Goal: Task Accomplishment & Management: Manage account settings

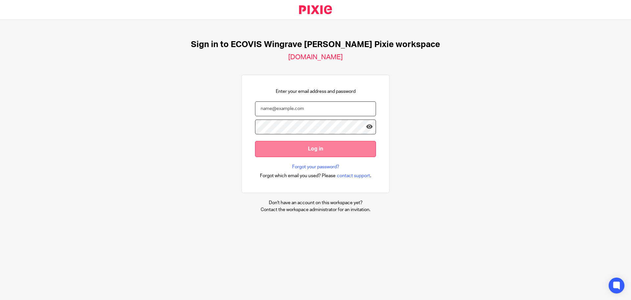
type input "[PERSON_NAME][EMAIL_ADDRESS][PERSON_NAME][DOMAIN_NAME]"
click at [312, 149] on input "Log in" at bounding box center [315, 149] width 121 height 16
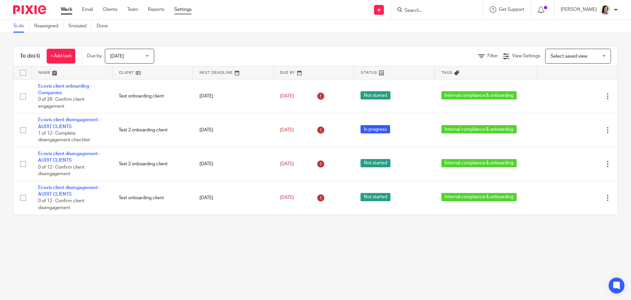
click at [187, 11] on link "Settings" at bounding box center [182, 9] width 17 height 7
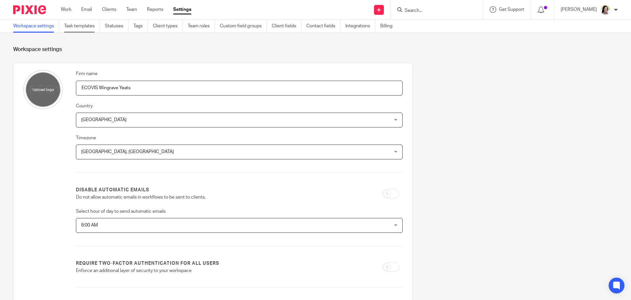
click at [79, 25] on link "Task templates" at bounding box center [82, 26] width 36 height 13
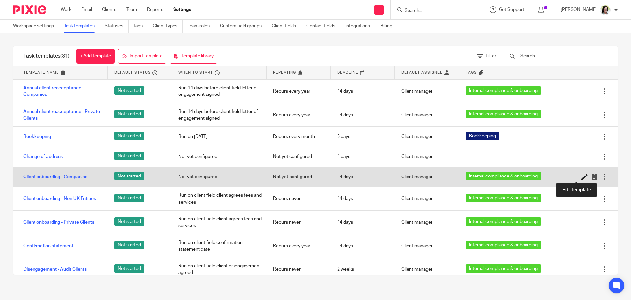
click at [582, 176] on icon at bounding box center [585, 176] width 7 height 7
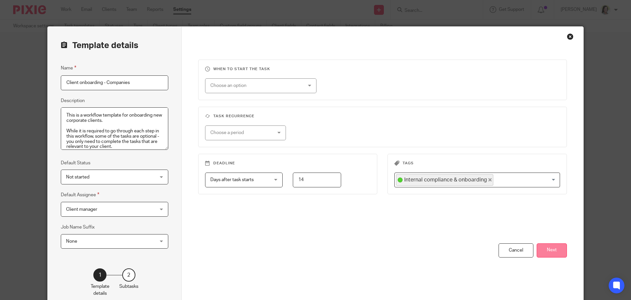
click at [550, 248] on button "Next" at bounding box center [552, 250] width 30 height 14
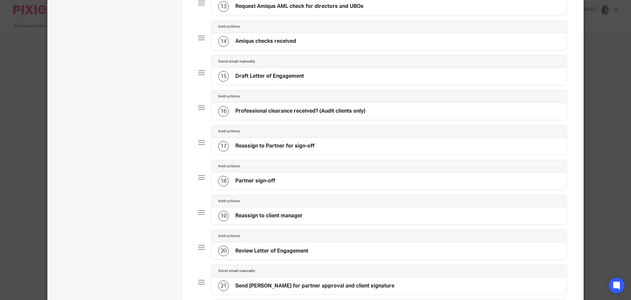
scroll to position [732, 0]
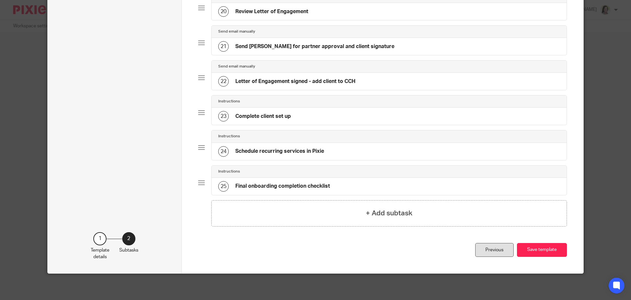
click at [491, 251] on div "Previous" at bounding box center [495, 250] width 38 height 14
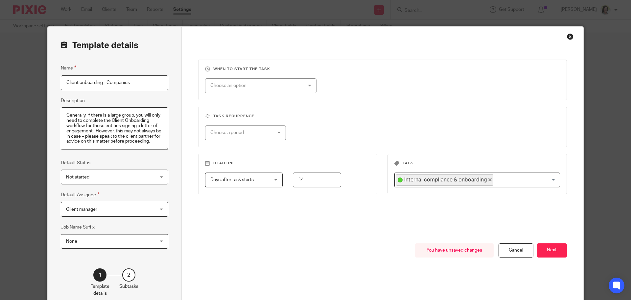
scroll to position [99, 0]
drag, startPoint x: 63, startPoint y: 114, endPoint x: 140, endPoint y: 140, distance: 81.2
click at [142, 142] on textarea "This is a workflow template for onboarding new corporate clients. While it is r…" at bounding box center [115, 128] width 108 height 43
click at [170, 158] on div "Template details Name Client onboarding - Companies Description This is a workf…" at bounding box center [115, 168] width 134 height 283
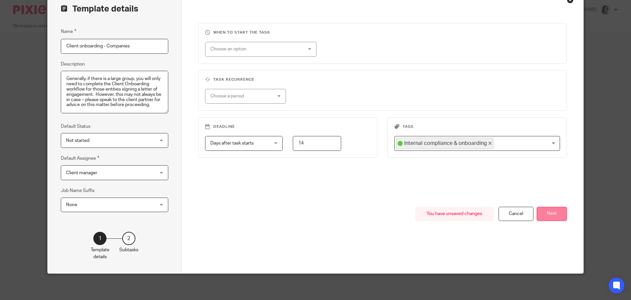
click at [555, 214] on button "Next" at bounding box center [552, 214] width 30 height 14
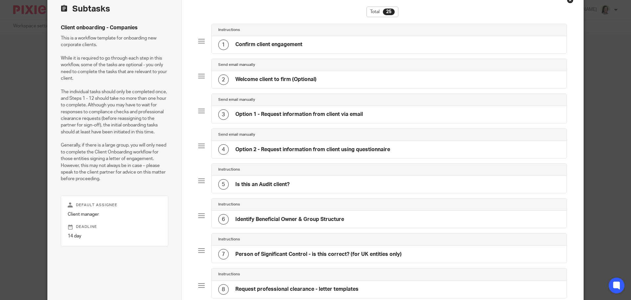
scroll to position [0, 0]
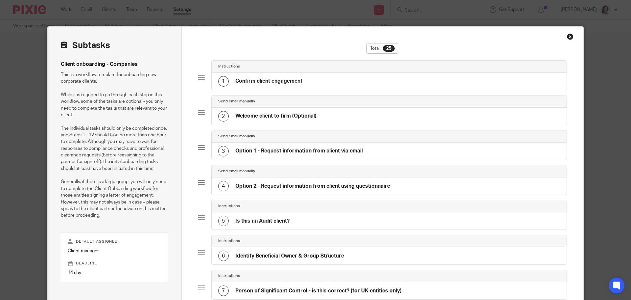
click at [263, 82] on h4 "Confirm client engagement" at bounding box center [268, 81] width 67 height 7
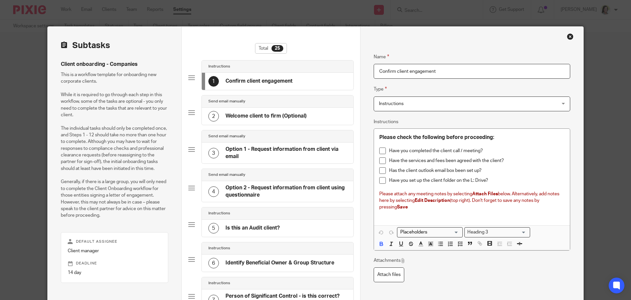
click at [257, 115] on h4 "Welcome client to firm (Optional)" at bounding box center [266, 115] width 81 height 7
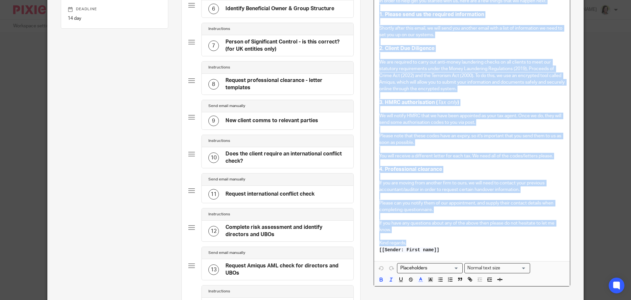
scroll to position [292, 0]
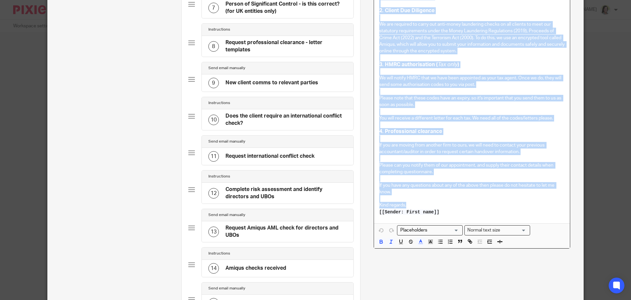
drag, startPoint x: 377, startPoint y: 129, endPoint x: 455, endPoint y: 212, distance: 114.7
click at [455, 212] on div "[Please use this email template to send a welcome email to your client. You can…" at bounding box center [472, 62] width 196 height 322
copy div "Hi [[Contact: First name]] , Welcome to Ecovis. We're looking forward to workin…"
drag, startPoint x: 456, startPoint y: 131, endPoint x: 452, endPoint y: 132, distance: 4.1
click at [456, 131] on h3 "4. Professional clearance" at bounding box center [472, 131] width 185 height 7
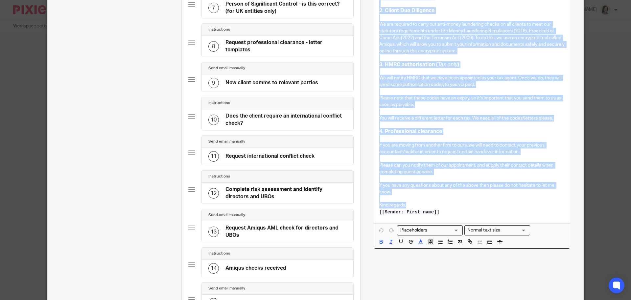
click at [468, 132] on h3 "4. Professional clearance" at bounding box center [472, 131] width 185 height 7
click at [550, 272] on div "Name Welcome client to firm (Optional) Type Send email manually Send email manu…" at bounding box center [472, 117] width 197 height 733
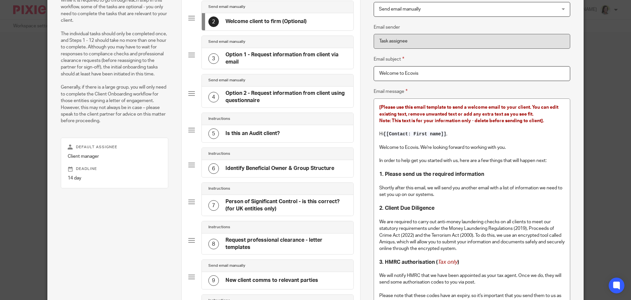
scroll to position [0, 0]
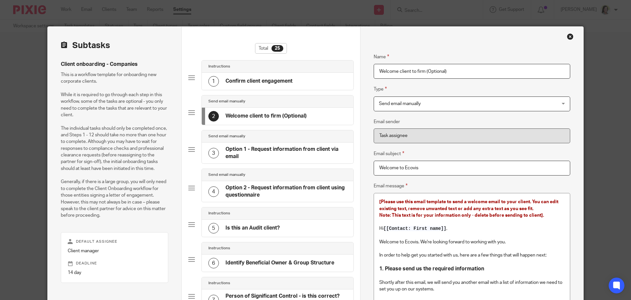
click at [324, 118] on div "2 Welcome client to firm (Optional)" at bounding box center [278, 116] width 152 height 17
click at [287, 156] on h4 "Option 1 - Request information from client via email" at bounding box center [286, 153] width 121 height 14
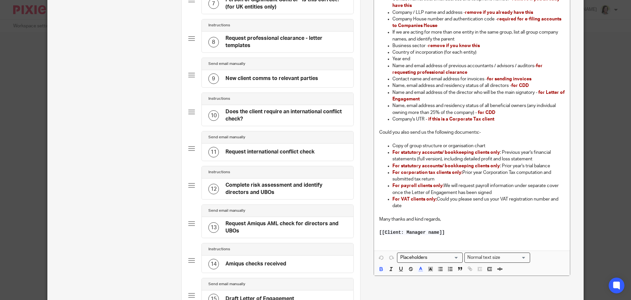
scroll to position [132, 0]
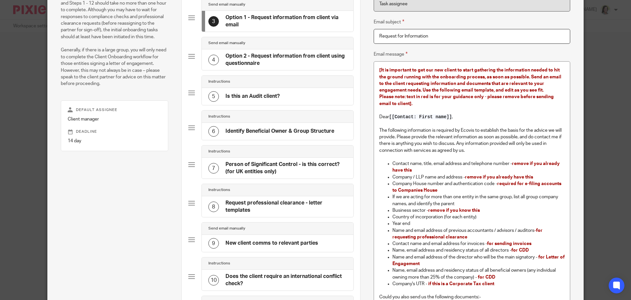
click at [428, 127] on p "The following information is required by Ecovis to establish the basis for the …" at bounding box center [472, 140] width 185 height 27
drag, startPoint x: 280, startPoint y: 164, endPoint x: 280, endPoint y: 151, distance: 12.8
click at [280, 164] on h4 "Person of Significant Control - is this correct? (for UK entities only)" at bounding box center [286, 168] width 121 height 14
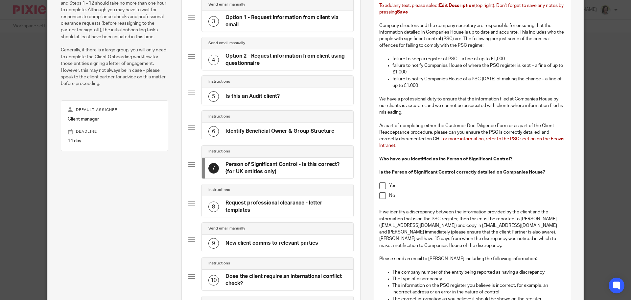
scroll to position [0, 0]
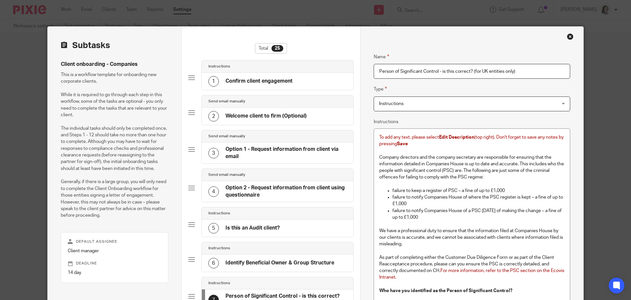
click at [285, 131] on div "Send email manually" at bounding box center [278, 136] width 152 height 12
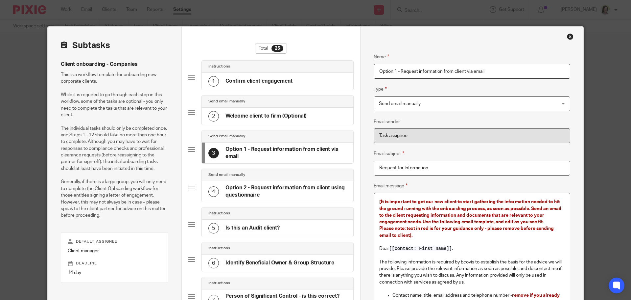
drag, startPoint x: 260, startPoint y: 181, endPoint x: 263, endPoint y: 181, distance: 3.3
click at [260, 181] on div "4 Option 2 - Request information from client using questionnaire" at bounding box center [278, 191] width 152 height 21
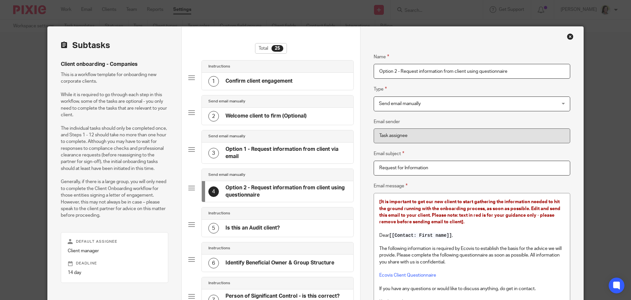
click at [293, 155] on h4 "Option 1 - Request information from client via email" at bounding box center [286, 153] width 121 height 14
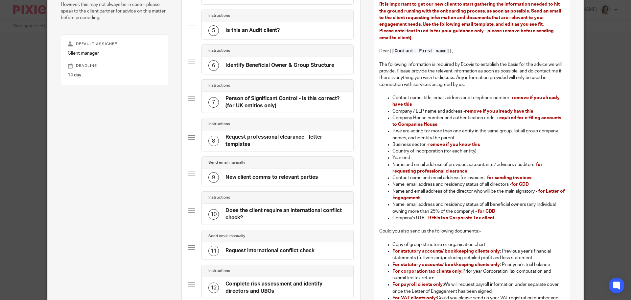
scroll to position [99, 0]
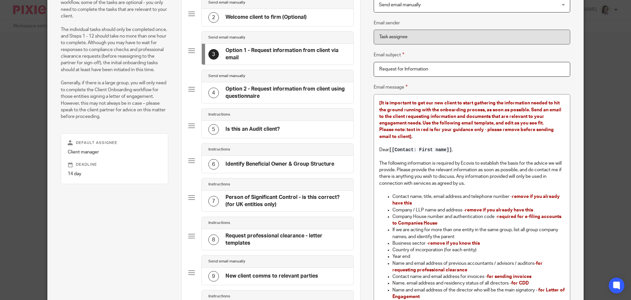
click at [273, 90] on h4 "Option 2 - Request information from client using questionnaire" at bounding box center [286, 93] width 121 height 14
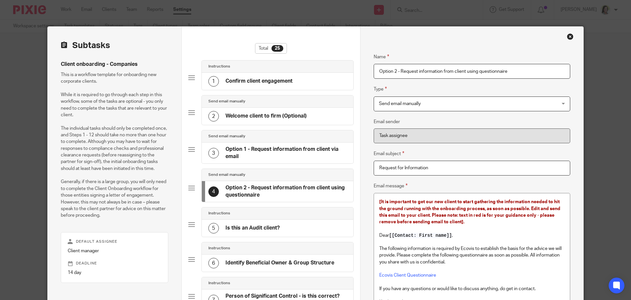
scroll to position [33, 0]
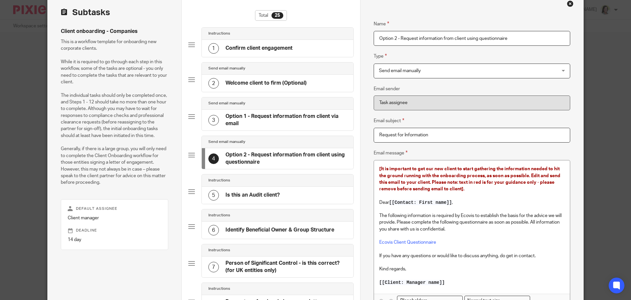
click at [473, 209] on p at bounding box center [472, 209] width 185 height 7
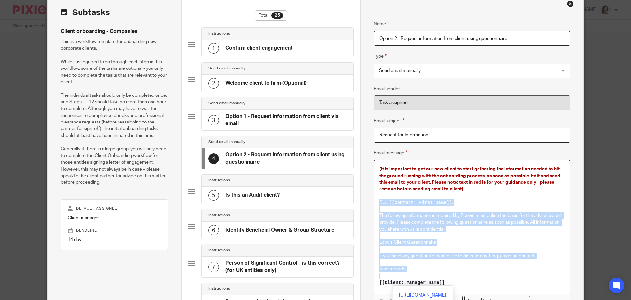
drag, startPoint x: 377, startPoint y: 203, endPoint x: 429, endPoint y: 245, distance: 67.1
click at [467, 281] on div "[It is important to get our new client to start gathering the information neede…" at bounding box center [472, 226] width 196 height 133
copy div "Dear [[Contact: First name]] , The following information is required by Ecovis …"
click at [478, 239] on p "Ecovis Client Questionnaire" at bounding box center [472, 242] width 185 height 7
click at [471, 238] on p at bounding box center [472, 235] width 185 height 7
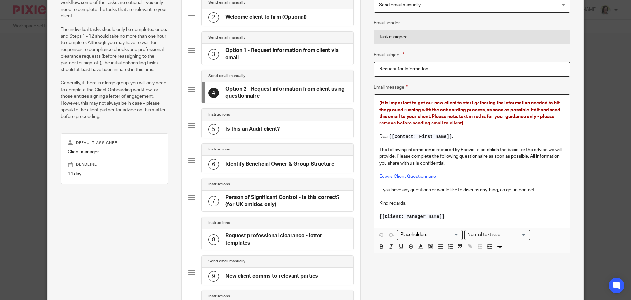
scroll to position [66, 0]
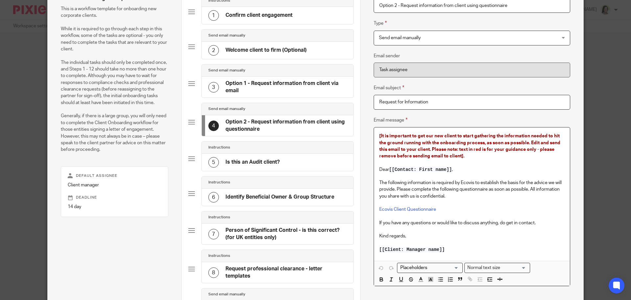
click at [269, 91] on h4 "Option 1 - Request information from client via email" at bounding box center [286, 87] width 121 height 14
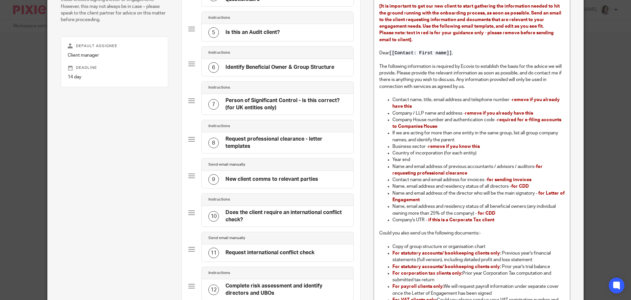
scroll to position [228, 0]
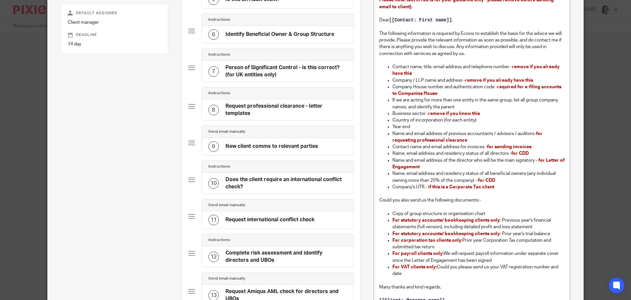
click at [505, 203] on p "Could you also send us the following documents:-" at bounding box center [472, 200] width 185 height 7
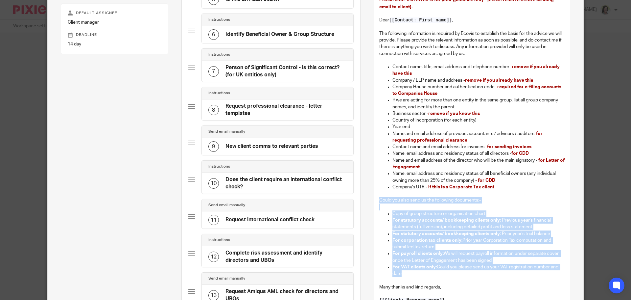
drag, startPoint x: 378, startPoint y: 199, endPoint x: 470, endPoint y: 274, distance: 119.2
click at [470, 274] on div "[It is important to get our new client to start gathering the information neede…" at bounding box center [472, 141] width 196 height 353
copy div "Could you also send us the following documents:- Copy of group structure or org…"
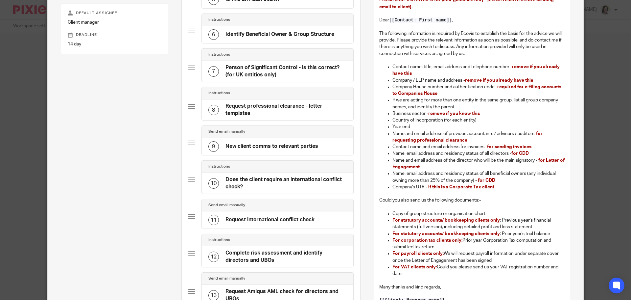
click at [452, 282] on p at bounding box center [472, 280] width 185 height 7
click at [432, 167] on p "Name and email address of the director who will be the main signatory - for Let…" at bounding box center [479, 163] width 172 height 13
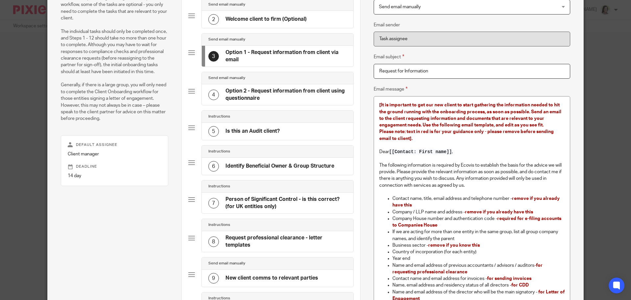
click at [249, 91] on h4 "Option 2 - Request information from client using questionnaire" at bounding box center [286, 94] width 121 height 14
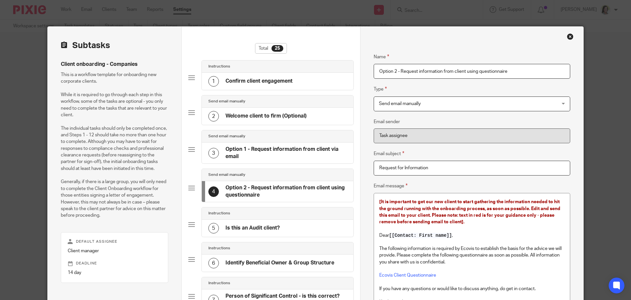
scroll to position [33, 0]
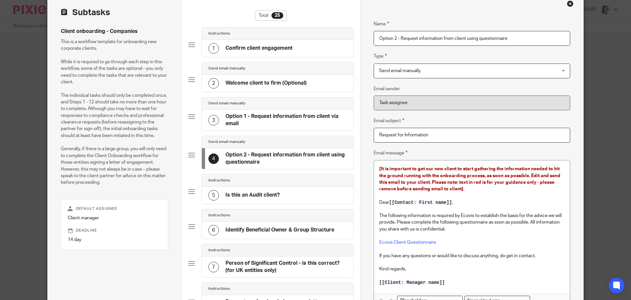
click at [494, 193] on p at bounding box center [472, 195] width 185 height 7
click at [263, 121] on h4 "Option 1 - Request information from client via email" at bounding box center [286, 120] width 121 height 14
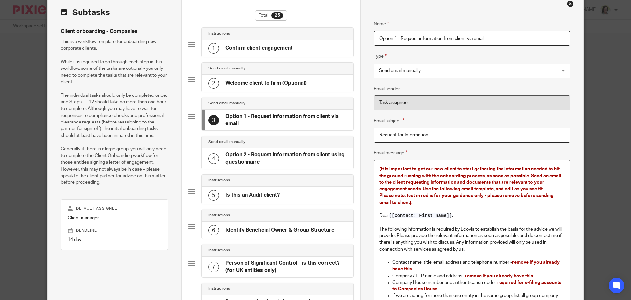
click at [468, 184] on span "[It is important to get our new client to start gathering the information neede…" at bounding box center [471, 178] width 183 height 25
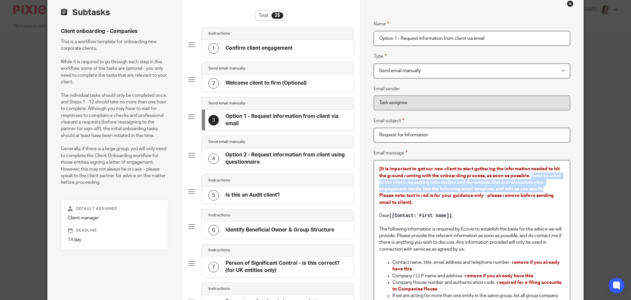
drag, startPoint x: 528, startPoint y: 174, endPoint x: 543, endPoint y: 189, distance: 20.7
click at [543, 189] on p "[It is important to get our new client to start gathering the information neede…" at bounding box center [472, 178] width 185 height 27
copy span "Send an email to the client requesting information and documents that are relev…"
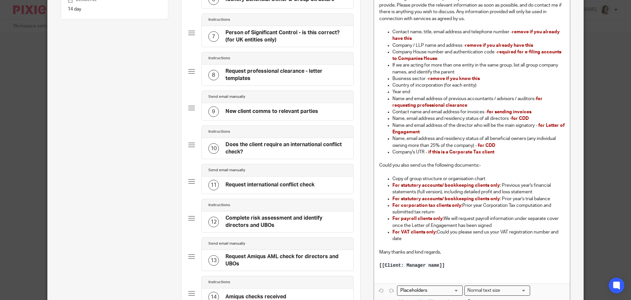
scroll to position [164, 0]
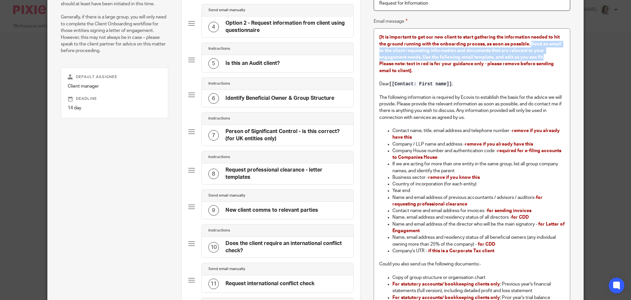
click at [523, 144] on span "remove if you already have this" at bounding box center [499, 144] width 68 height 5
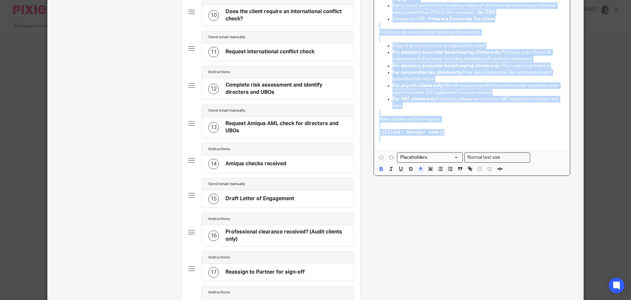
scroll to position [441, 0]
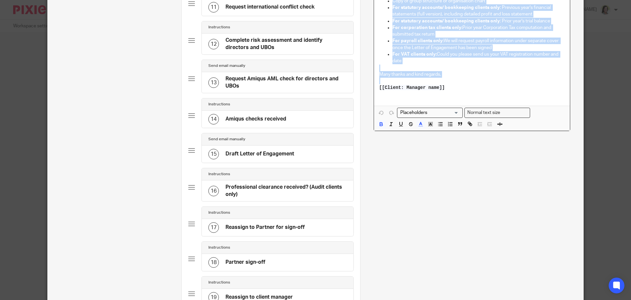
drag, startPoint x: 377, startPoint y: 49, endPoint x: 453, endPoint y: 86, distance: 84.6
copy div "Dear [[Contact: First name]] , The following information is required by Ecovis …"
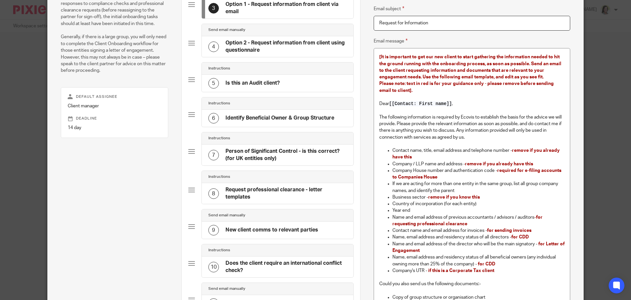
scroll to position [79, 0]
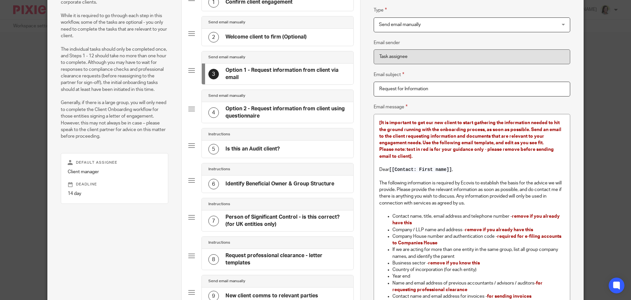
click at [292, 149] on div "5 Is this an Audit client?" at bounding box center [278, 148] width 152 height 17
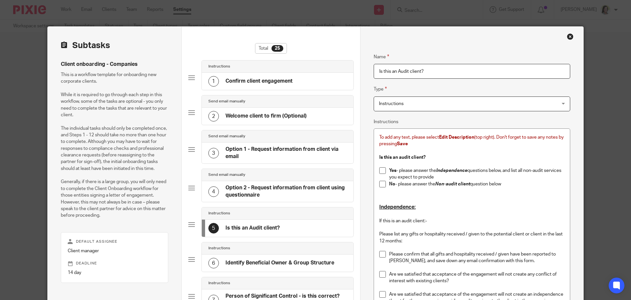
scroll to position [66, 0]
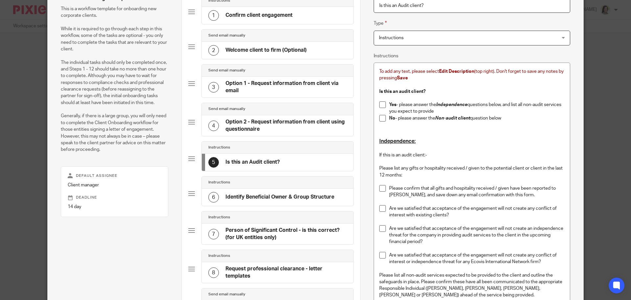
click at [299, 160] on div "5 Is this an Audit client?" at bounding box center [278, 162] width 152 height 17
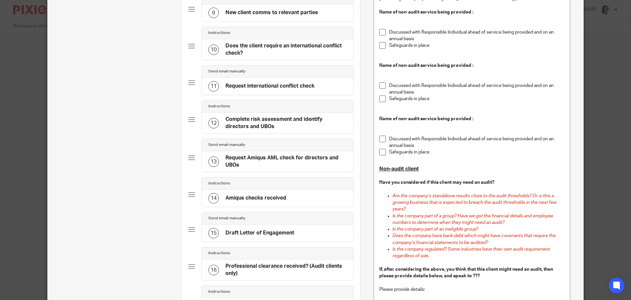
scroll to position [526, 0]
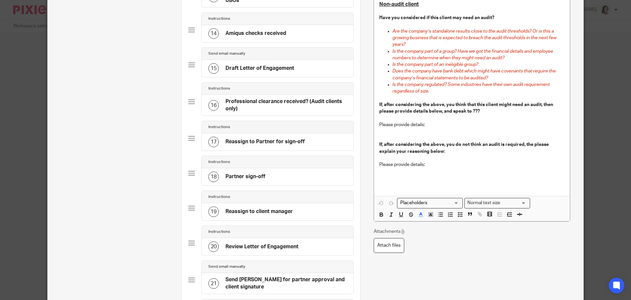
click at [454, 124] on p "Please provide details:" at bounding box center [472, 124] width 185 height 7
click at [450, 173] on p at bounding box center [472, 171] width 185 height 7
drag, startPoint x: 465, startPoint y: 134, endPoint x: 465, endPoint y: 108, distance: 25.7
click at [465, 131] on p at bounding box center [472, 134] width 185 height 13
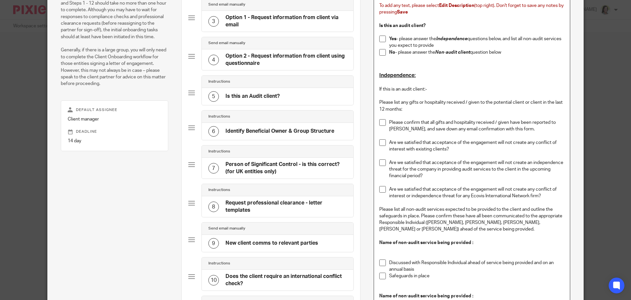
scroll to position [99, 0]
